Goal: Find specific page/section: Find specific page/section

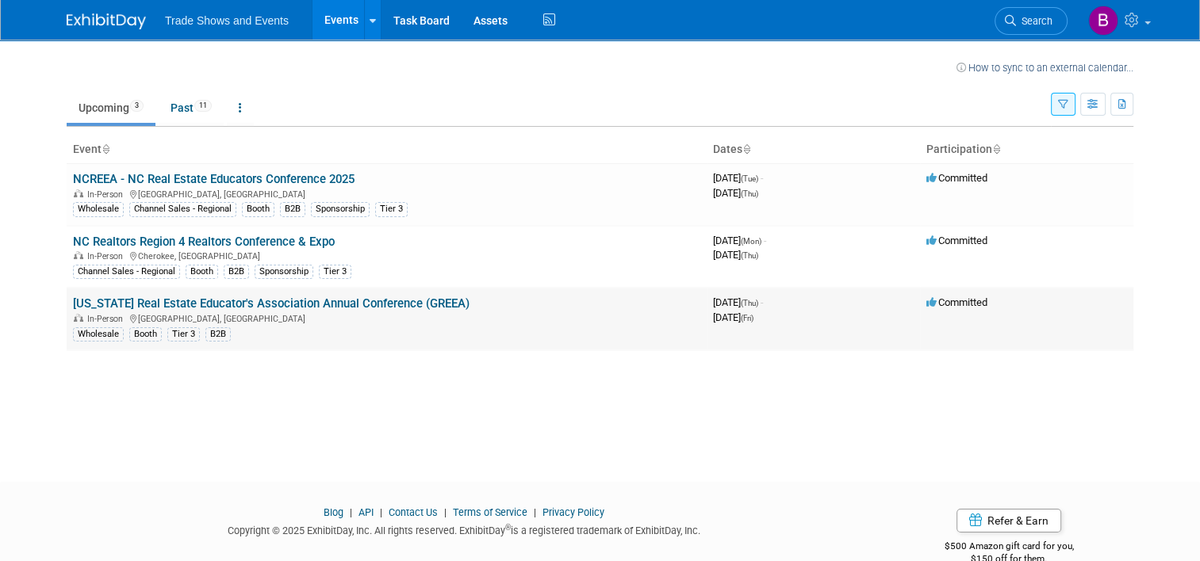
click at [164, 300] on link "[US_STATE] Real Estate Educator's Association Annual Conference (GREEA)" at bounding box center [271, 304] width 396 height 14
click at [205, 174] on link "NCREEA - NC Real Estate Educators Conference 2025" at bounding box center [213, 179] width 281 height 14
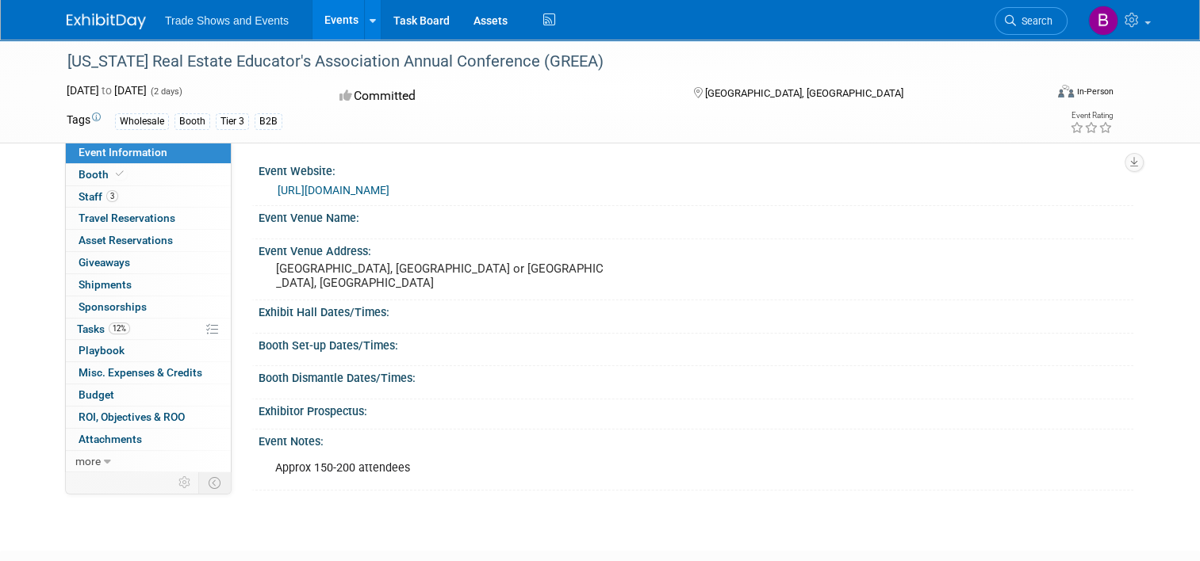
click at [358, 187] on link "[URL][DOMAIN_NAME]" at bounding box center [333, 190] width 112 height 13
click at [106, 216] on span "Travel Reservations 0" at bounding box center [126, 218] width 97 height 13
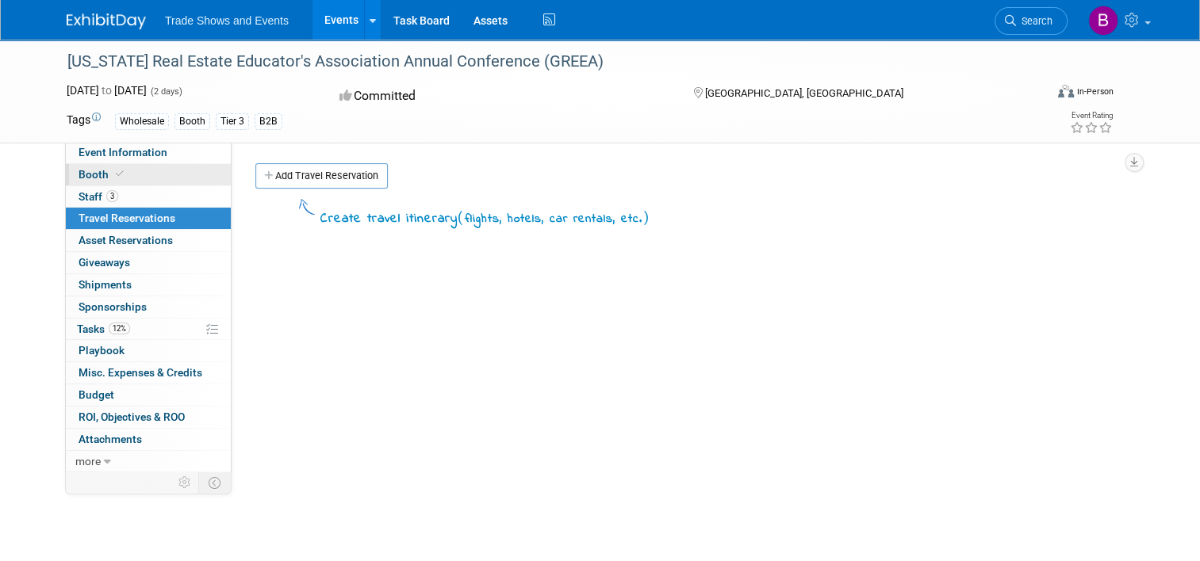
click at [93, 170] on span "Booth" at bounding box center [102, 174] width 48 height 13
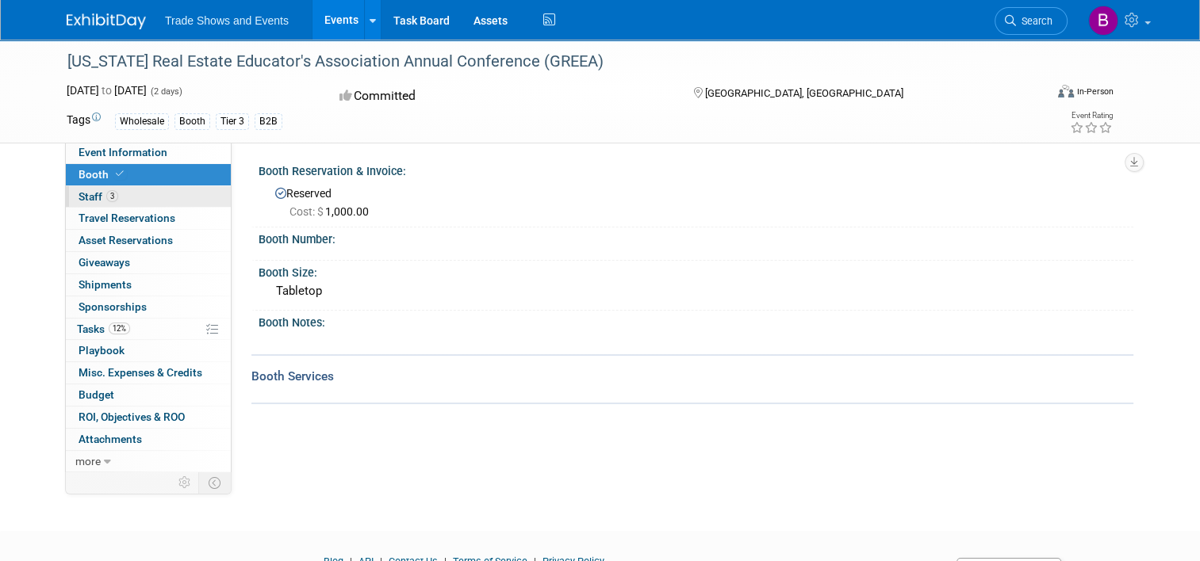
click at [82, 191] on span "Staff 3" at bounding box center [98, 196] width 40 height 13
